Goal: Find contact information: Obtain details needed to contact an individual or organization

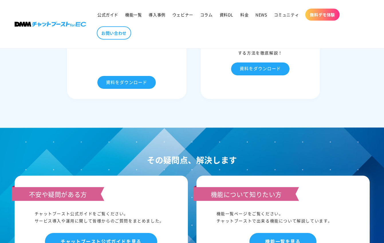
scroll to position [2994, 0]
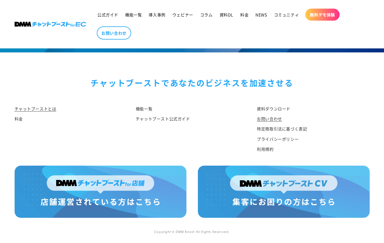
click at [271, 118] on link "お問い合わせ" at bounding box center [269, 119] width 25 height 10
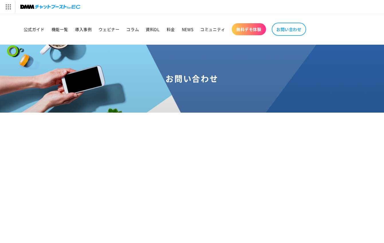
click at [58, 6] on img at bounding box center [50, 7] width 60 height 8
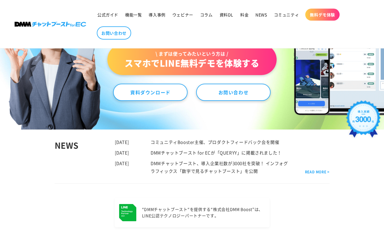
scroll to position [172, 0]
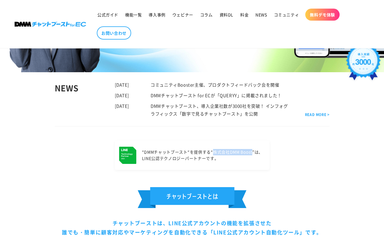
drag, startPoint x: 213, startPoint y: 152, endPoint x: 252, endPoint y: 154, distance: 39.8
click at [252, 154] on p "“DMMチャットブースト“を提供する “株式会社DMM Boost”は、 LINE公認テクノロジーパートナーです。" at bounding box center [202, 155] width 121 height 13
copy p "株式会社DMM Boost"
click at [309, 215] on div "チャットブーストは、LINE公式アカウントの機能を拡張させた 誰でも・簡単に顧客対応やマーケティングを自動化できる「LINE公式アカウント自動化ツール」です。" at bounding box center [192, 211] width 355 height 49
